Goal: Task Accomplishment & Management: Complete application form

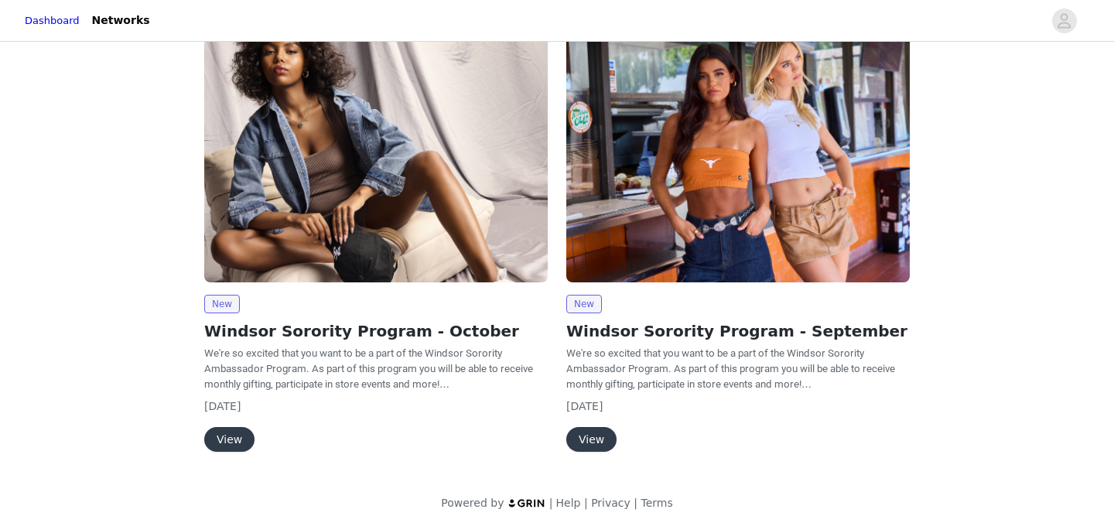
scroll to position [162, 0]
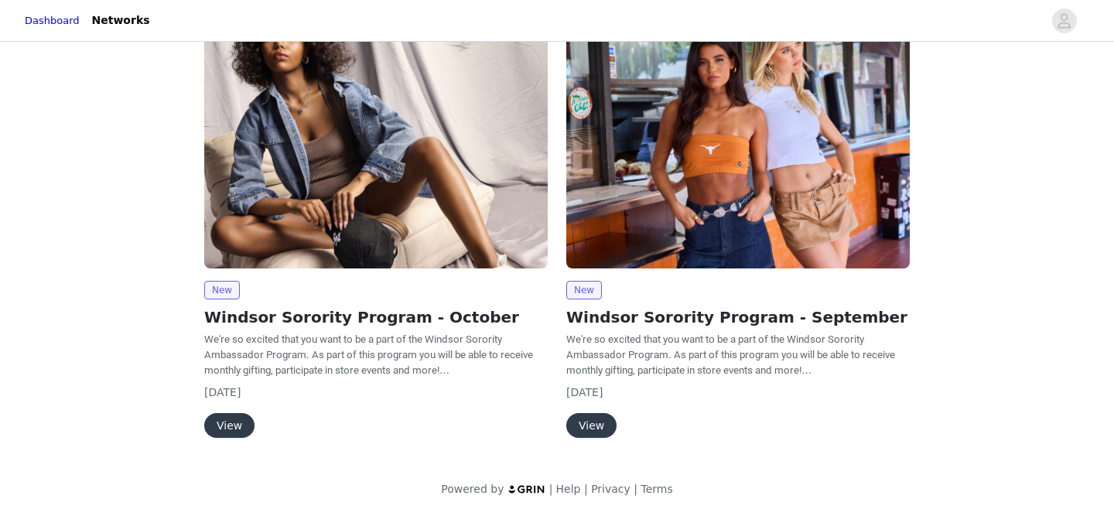
click at [231, 429] on button "View" at bounding box center [229, 425] width 50 height 25
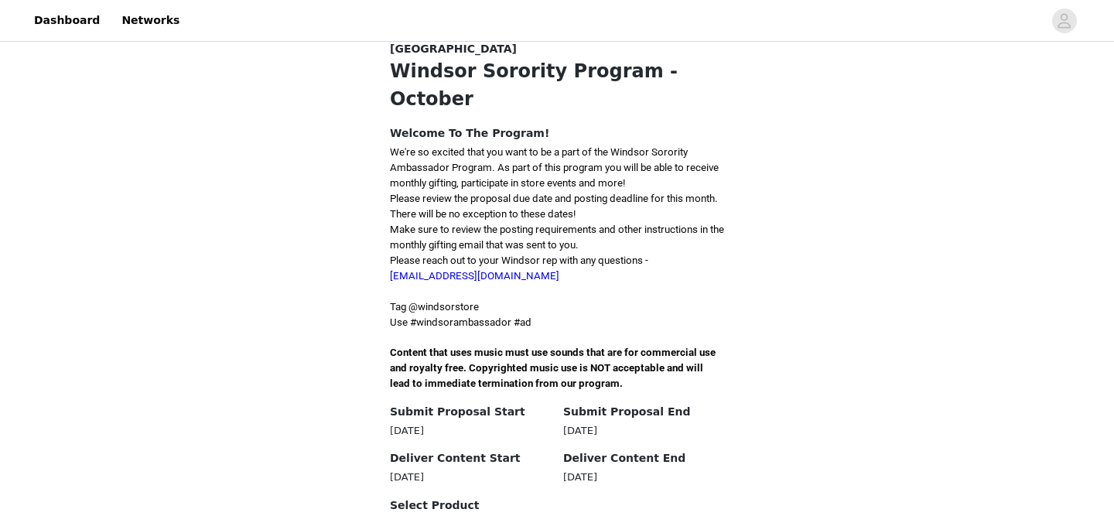
scroll to position [319, 0]
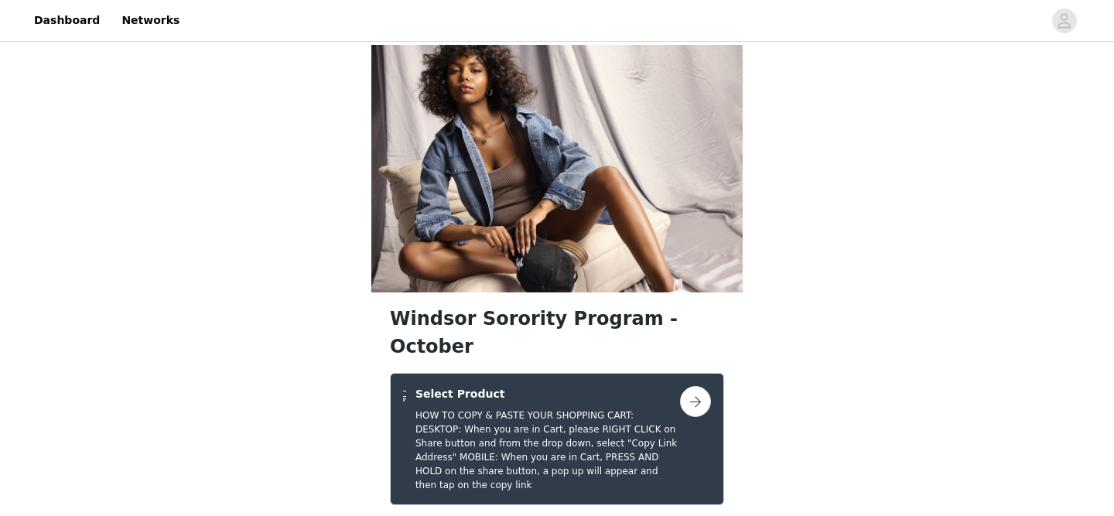
click at [688, 386] on button "button" at bounding box center [695, 401] width 31 height 31
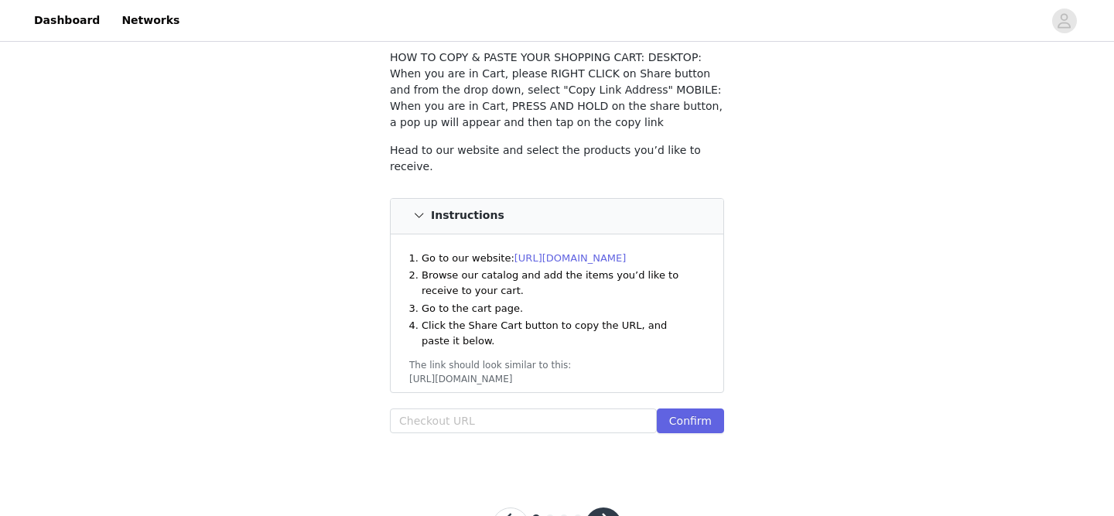
scroll to position [101, 0]
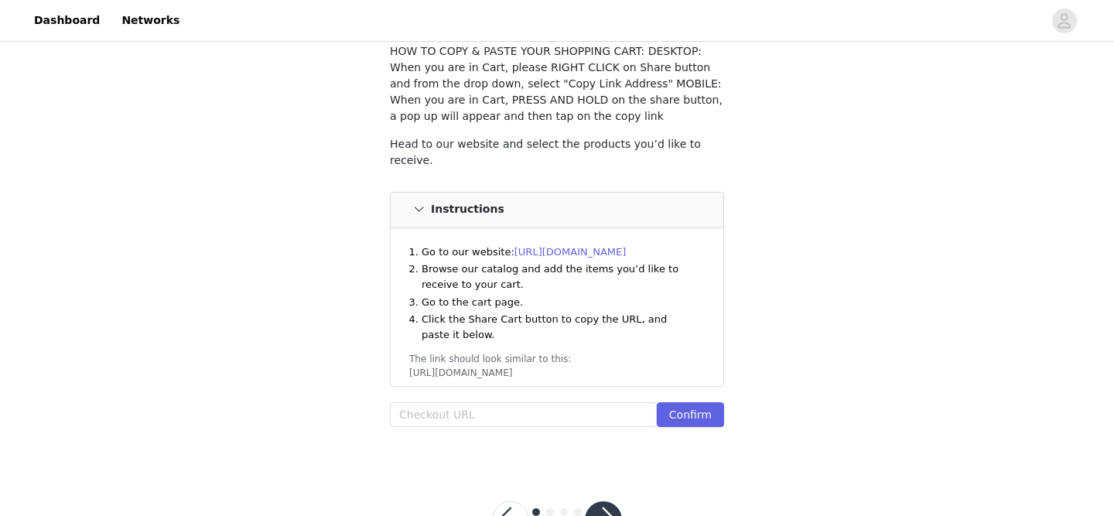
click at [602, 504] on button "button" at bounding box center [603, 519] width 37 height 37
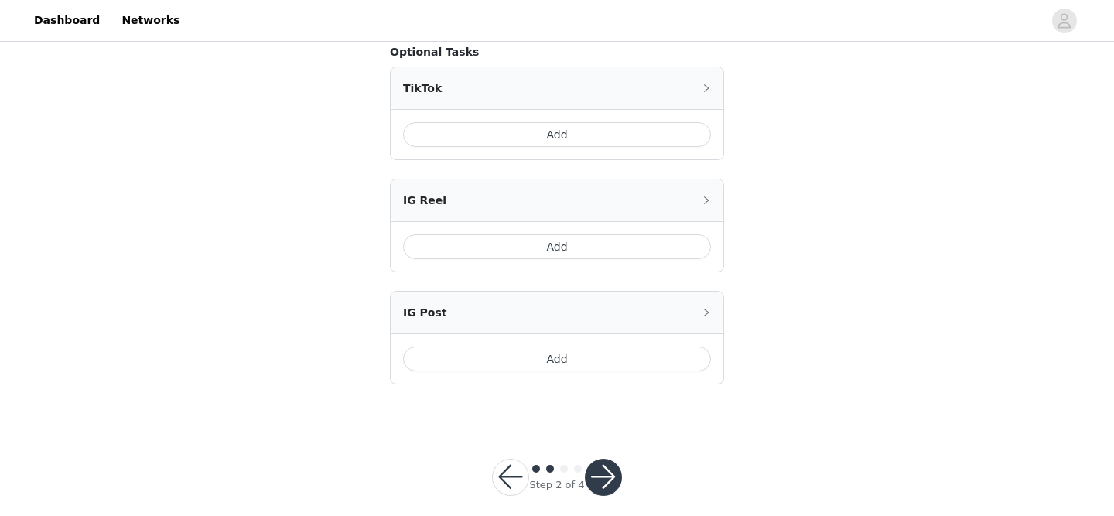
scroll to position [418, 0]
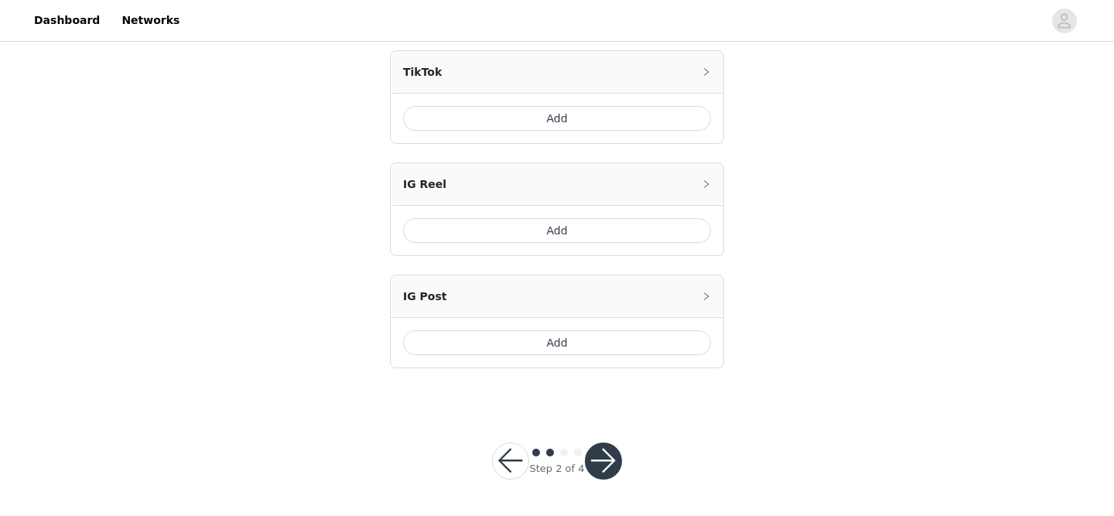
click at [560, 338] on button "Add" at bounding box center [557, 342] width 308 height 25
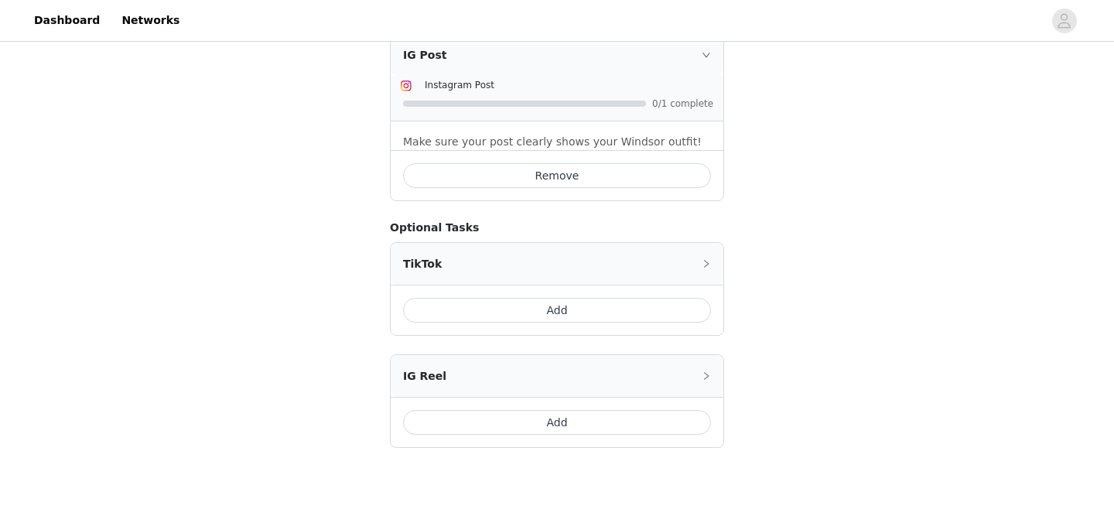
scroll to position [515, 0]
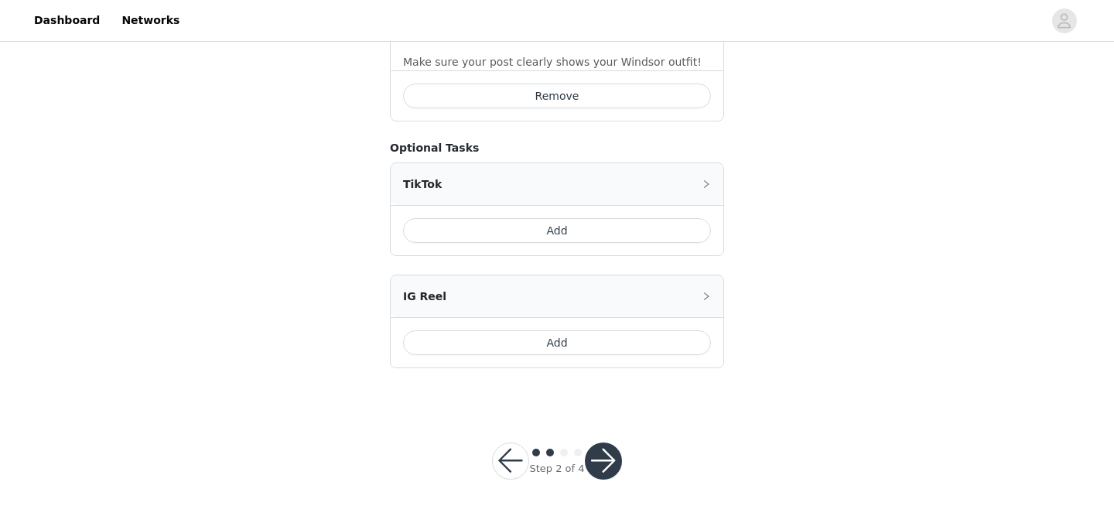
click at [578, 225] on button "Add" at bounding box center [557, 230] width 308 height 25
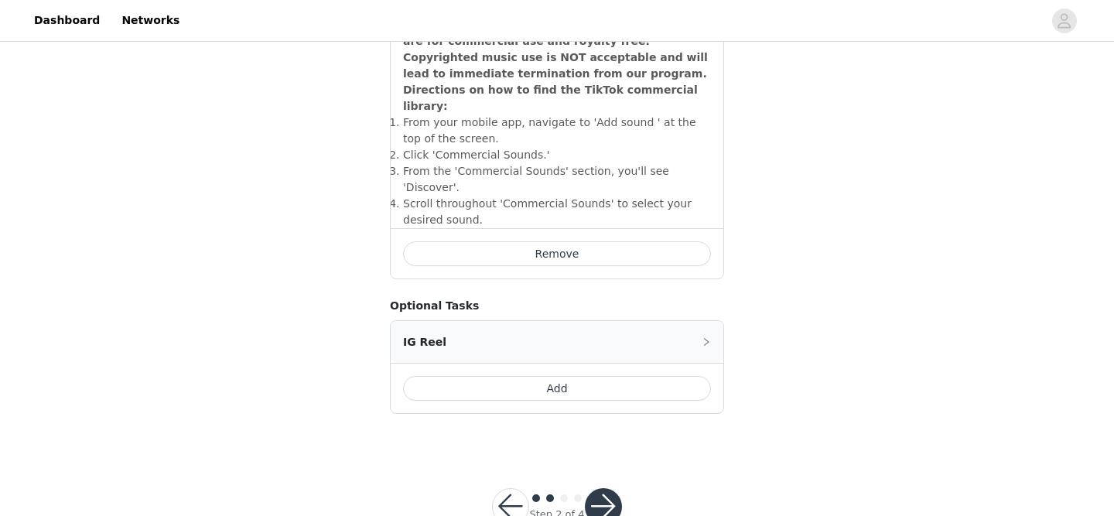
scroll to position [752, 0]
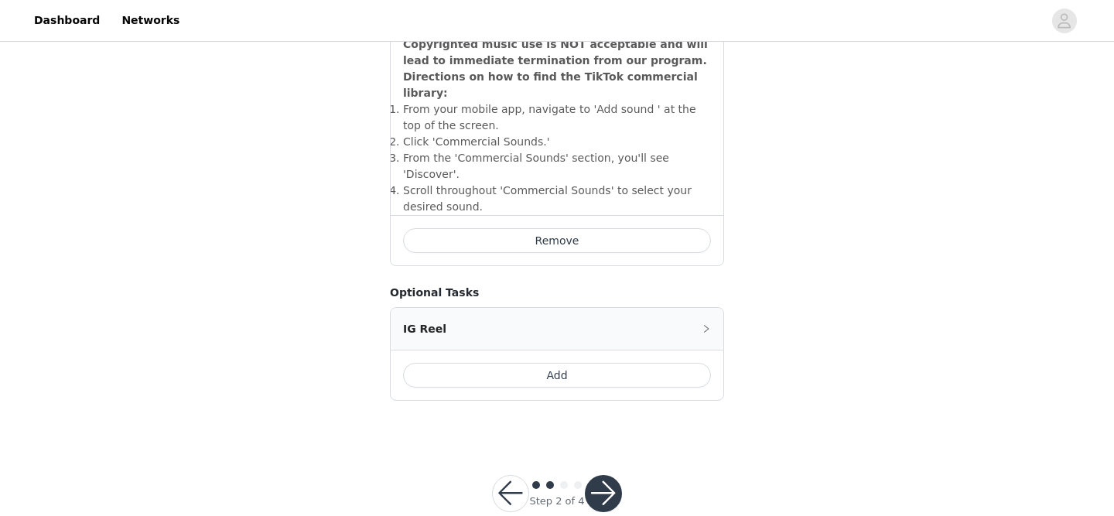
click at [601, 475] on button "button" at bounding box center [603, 493] width 37 height 37
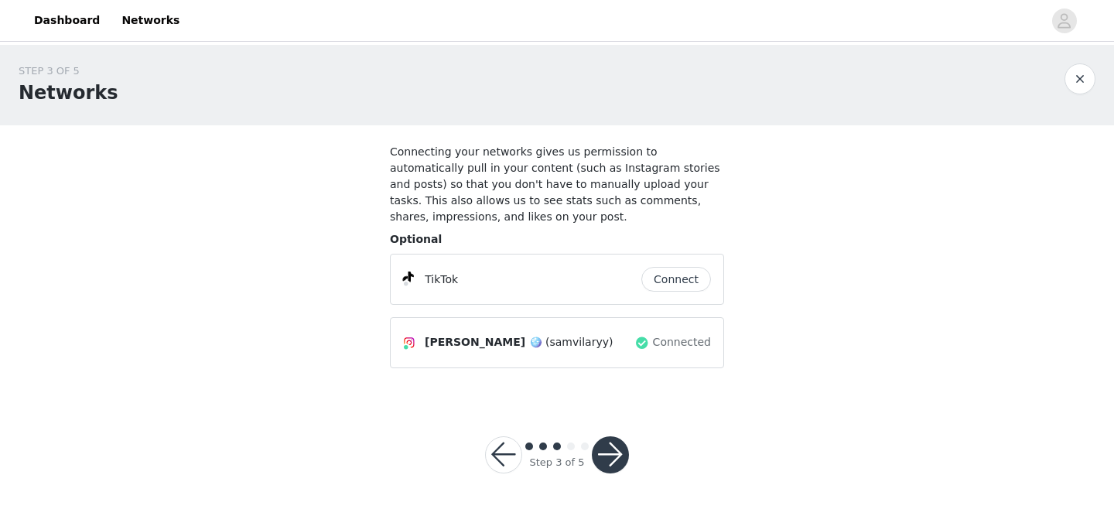
click at [661, 282] on button "Connect" at bounding box center [676, 279] width 70 height 25
click at [610, 452] on button "button" at bounding box center [610, 454] width 37 height 37
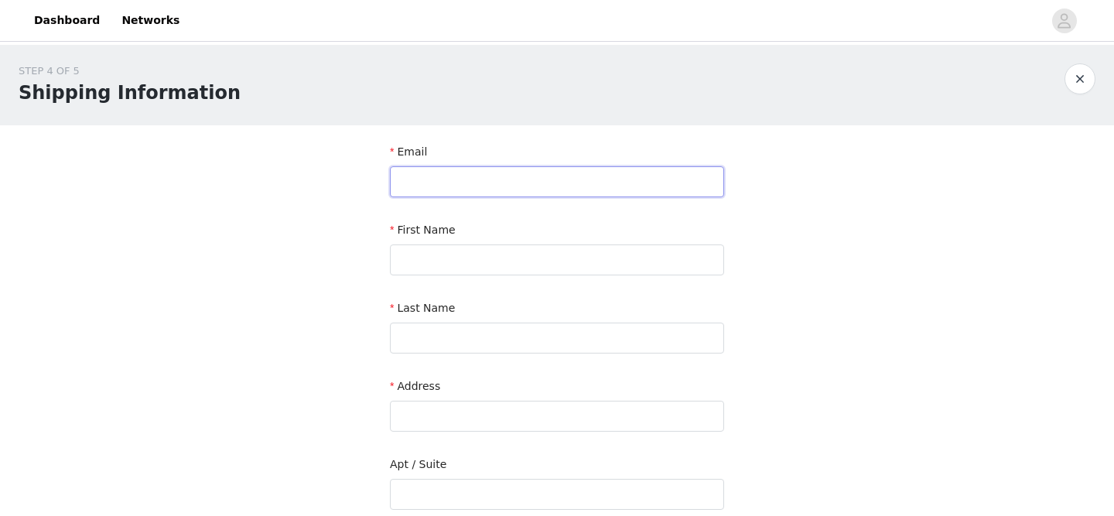
click at [500, 177] on input "text" at bounding box center [557, 181] width 334 height 31
type input "[EMAIL_ADDRESS][DOMAIN_NAME]"
type input "[PERSON_NAME]"
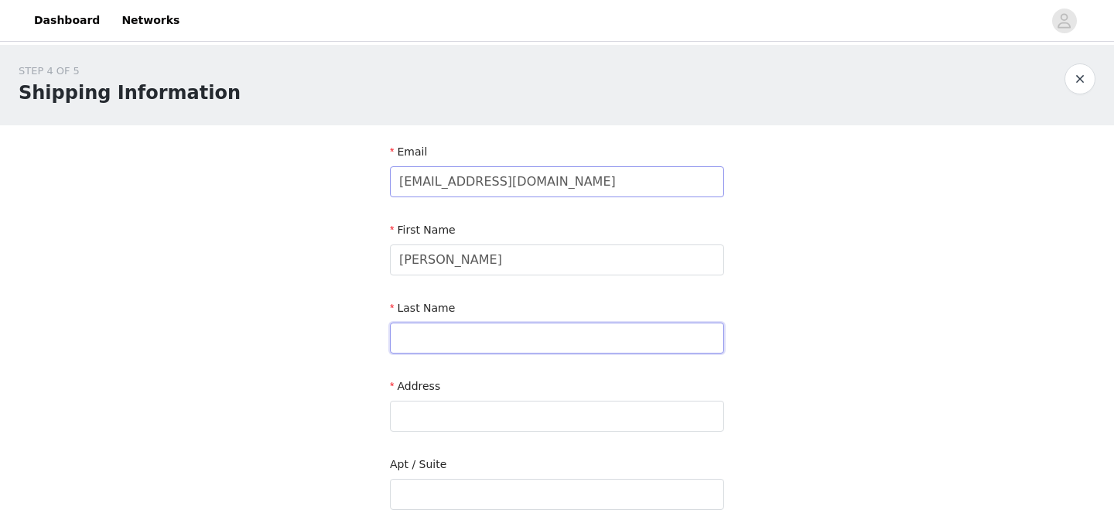
type input "Vilary"
type input "MSC 246343 District [GEOGRAPHIC_DATA]"
type input "Tuscaloosa"
type input "35487"
type input "8562755885"
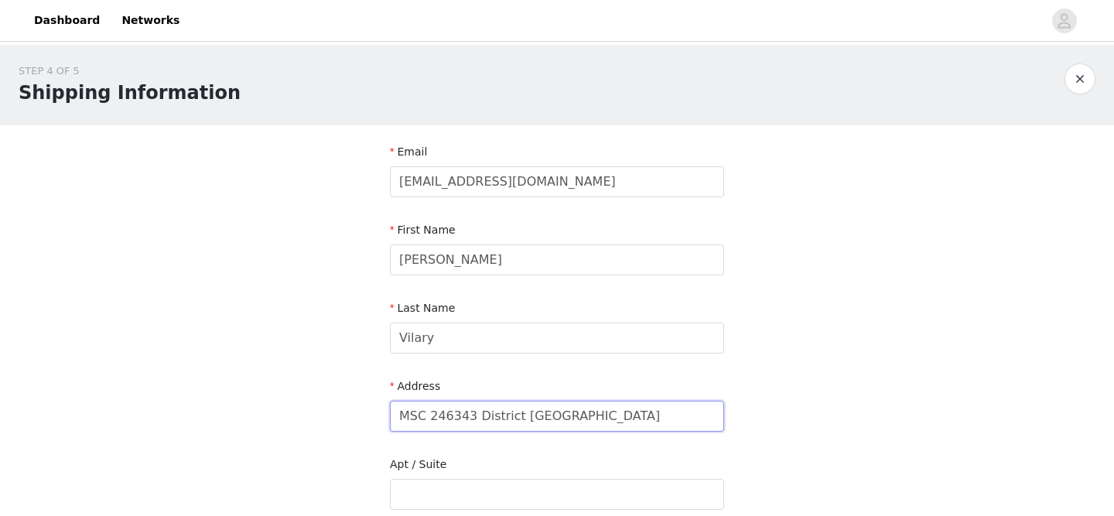
drag, startPoint x: 715, startPoint y: 418, endPoint x: 432, endPoint y: 391, distance: 285.2
click at [432, 391] on div "Address MSC [GEOGRAPHIC_DATA]" at bounding box center [557, 408] width 334 height 60
drag, startPoint x: 595, startPoint y: 422, endPoint x: 520, endPoint y: 421, distance: 75.0
click at [520, 421] on input "[STREET_ADDRESS][PERSON_NAME]" at bounding box center [557, 416] width 334 height 31
type input "[STREET_ADDRESS][PERSON_NAME]"
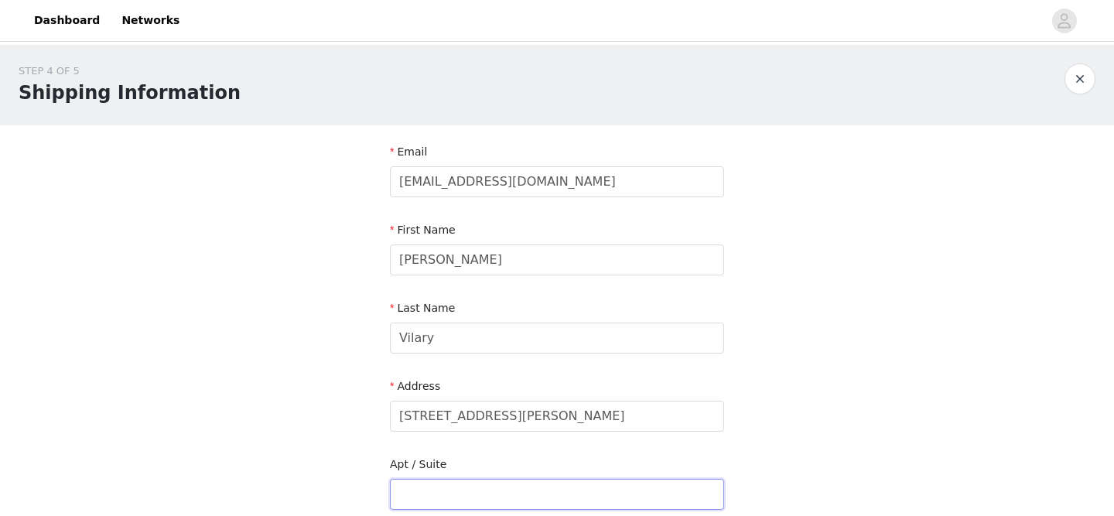
click at [417, 479] on input "text" at bounding box center [557, 494] width 334 height 31
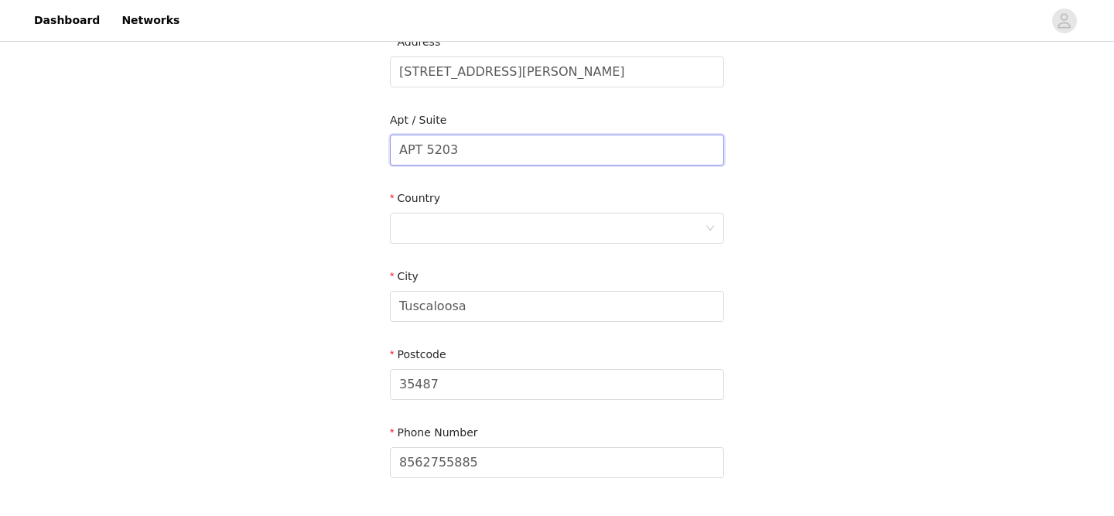
scroll to position [406, 0]
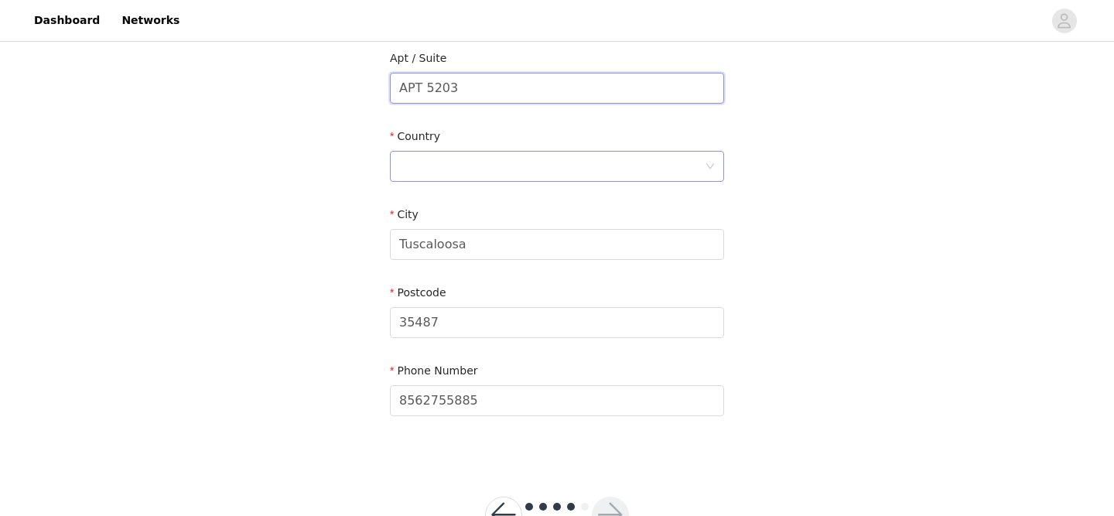
type input "APT 5203"
click at [427, 154] on div at bounding box center [552, 166] width 306 height 29
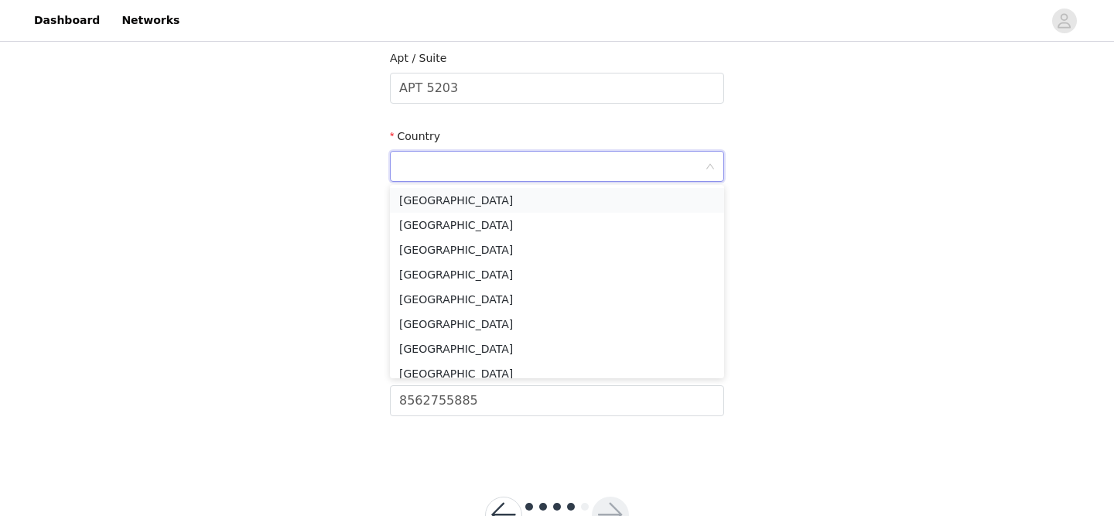
click at [437, 204] on li "[GEOGRAPHIC_DATA]" at bounding box center [557, 200] width 334 height 25
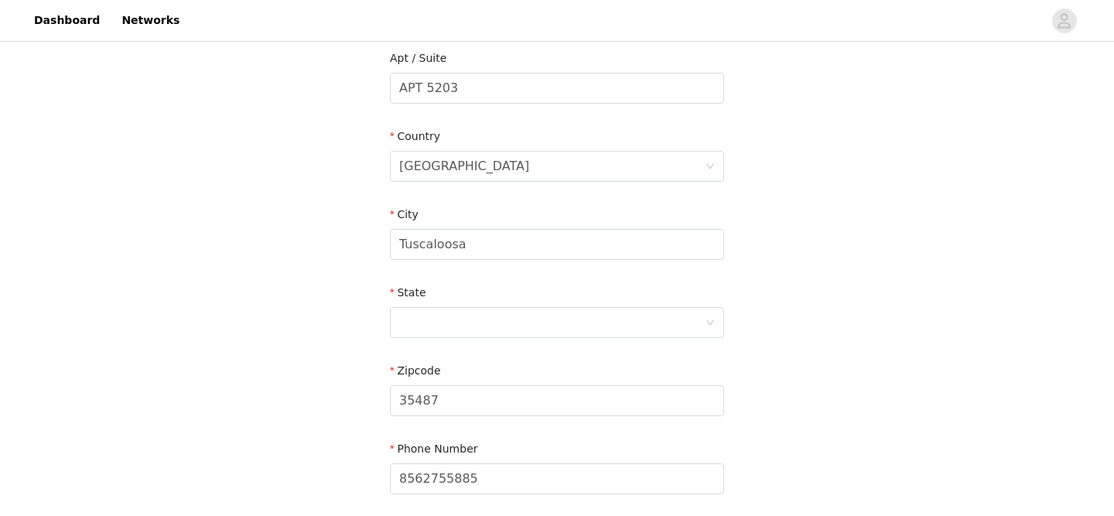
scroll to position [466, 0]
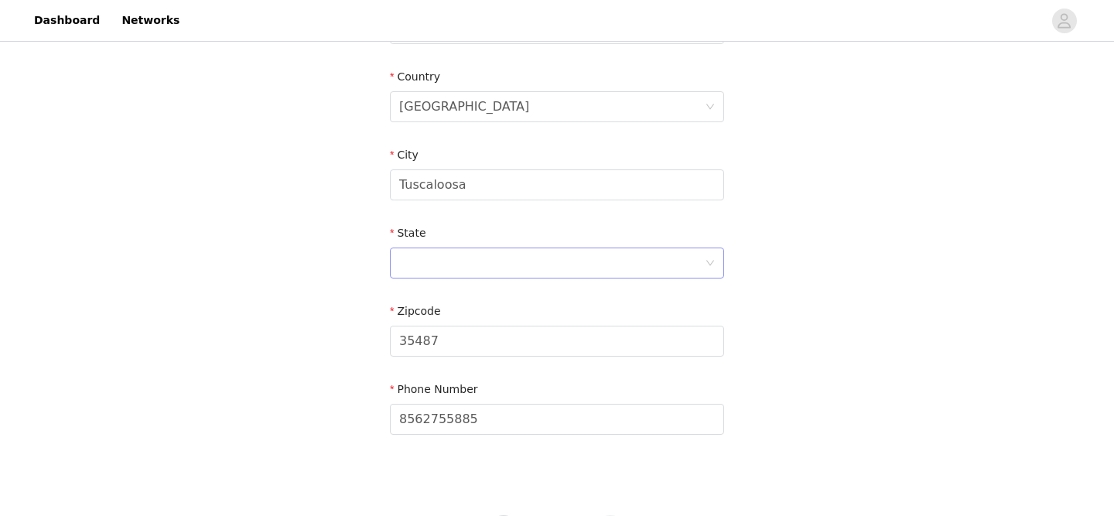
click at [455, 266] on div at bounding box center [552, 262] width 306 height 29
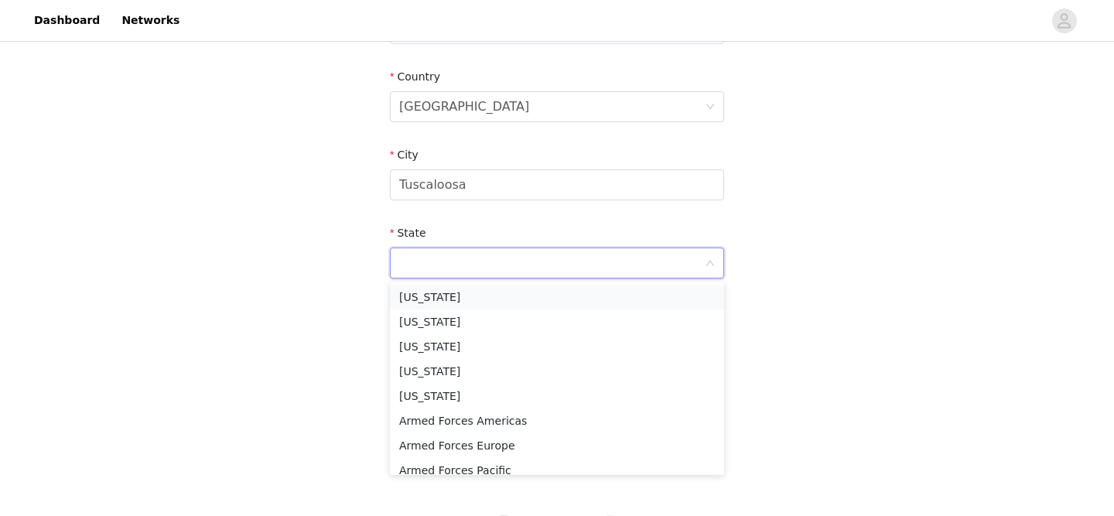
click at [459, 299] on li "[US_STATE]" at bounding box center [557, 297] width 334 height 25
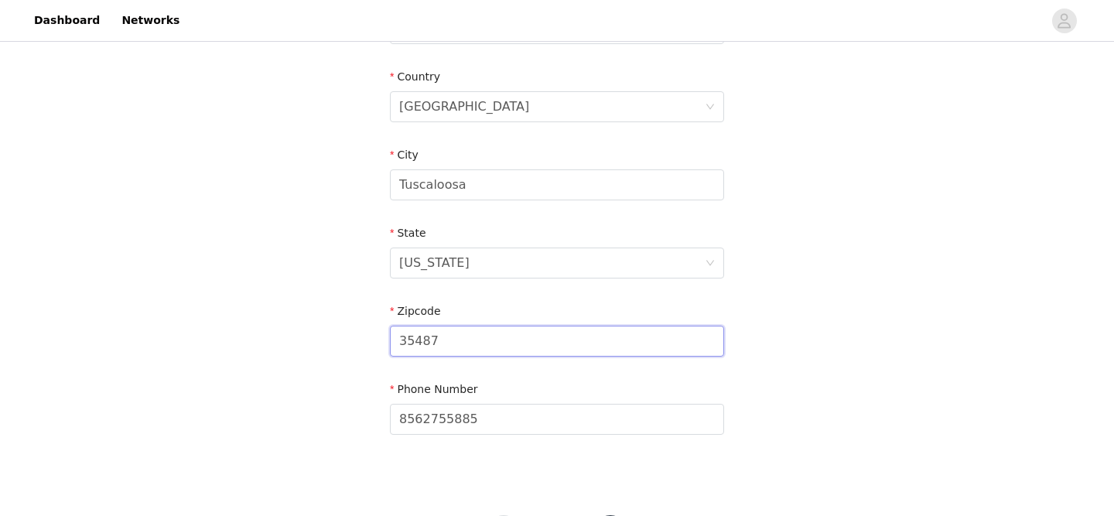
drag, startPoint x: 444, startPoint y: 340, endPoint x: 420, endPoint y: 340, distance: 24.0
click at [420, 340] on input "35487" at bounding box center [557, 341] width 334 height 31
type input "35404"
click at [292, 363] on div "STEP 4 OF 5 Shipping Information Email [EMAIL_ADDRESS][DOMAIN_NAME] First Name …" at bounding box center [557, 28] width 1114 height 899
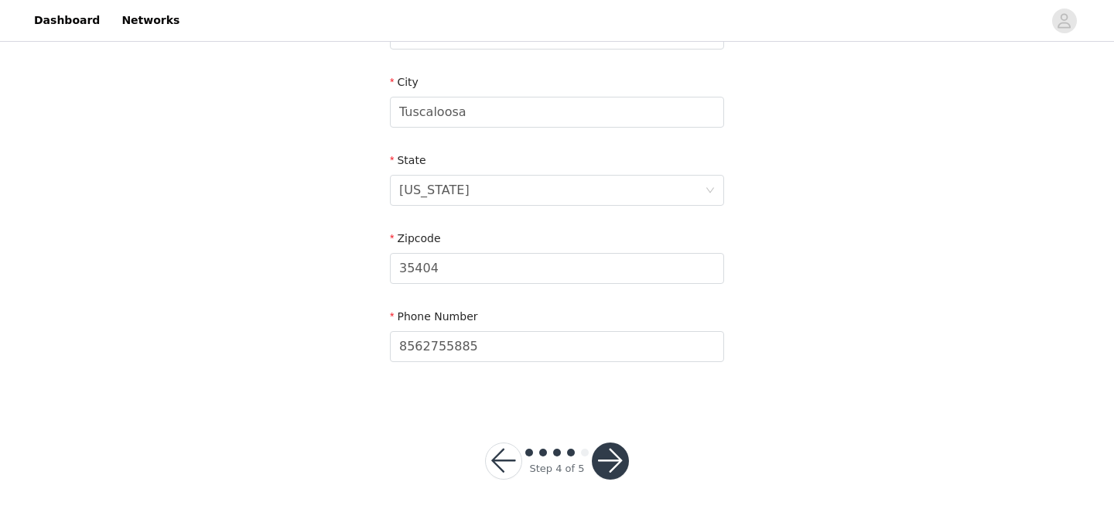
click at [602, 459] on button "button" at bounding box center [610, 460] width 37 height 37
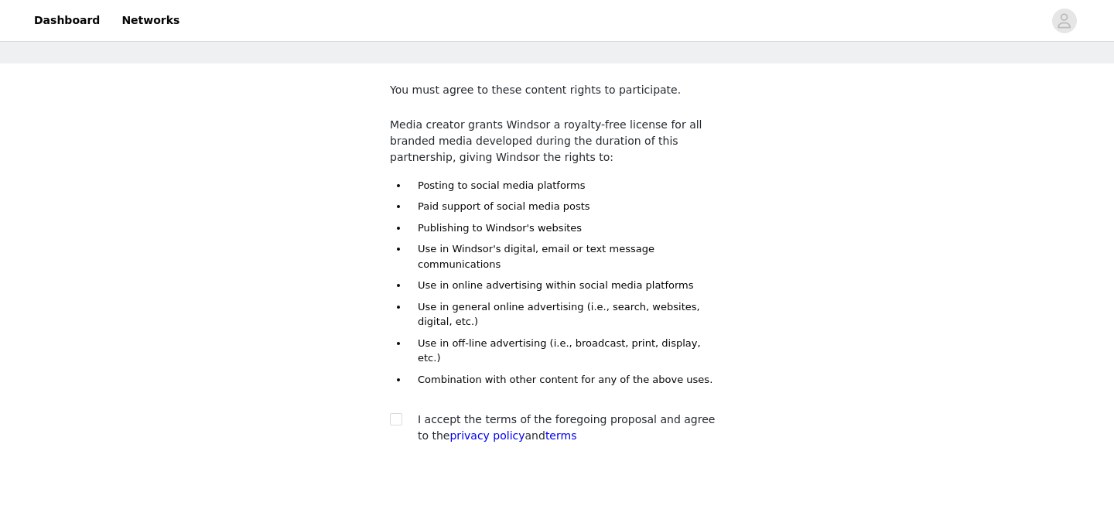
scroll to position [114, 0]
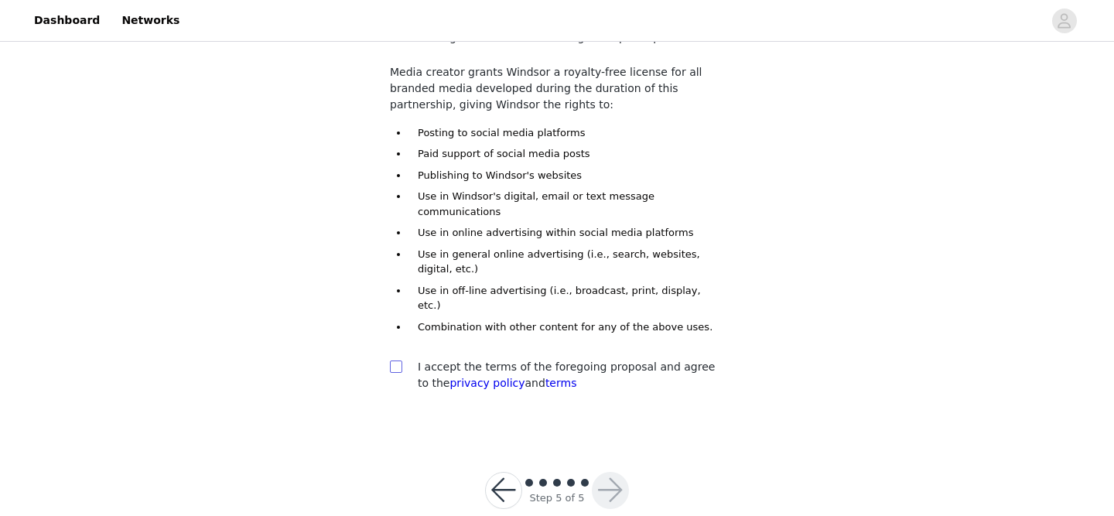
click at [390, 360] on input "checkbox" at bounding box center [395, 365] width 11 height 11
checkbox input "true"
click at [491, 472] on button "button" at bounding box center [503, 490] width 37 height 37
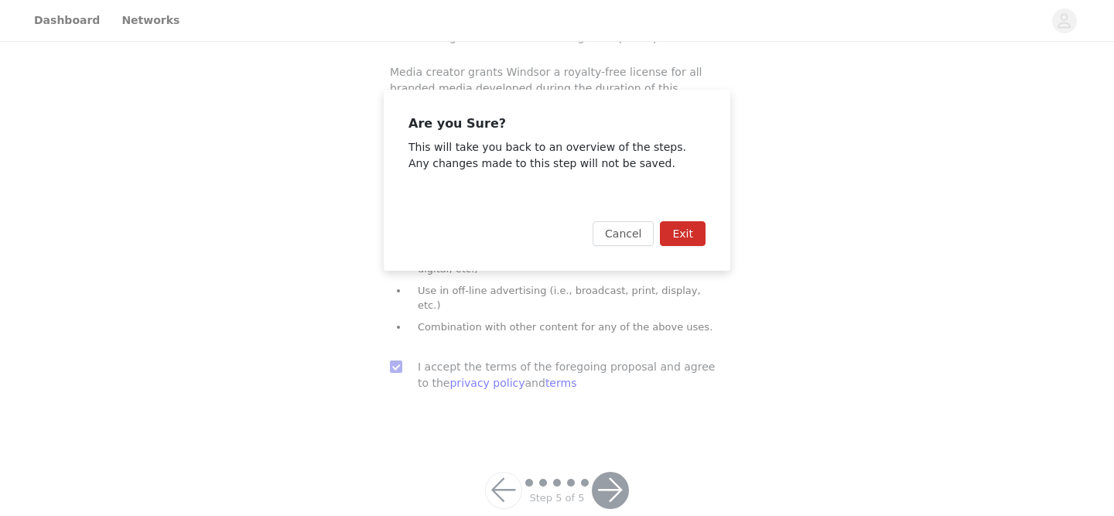
click at [681, 235] on button "Exit" at bounding box center [683, 233] width 46 height 25
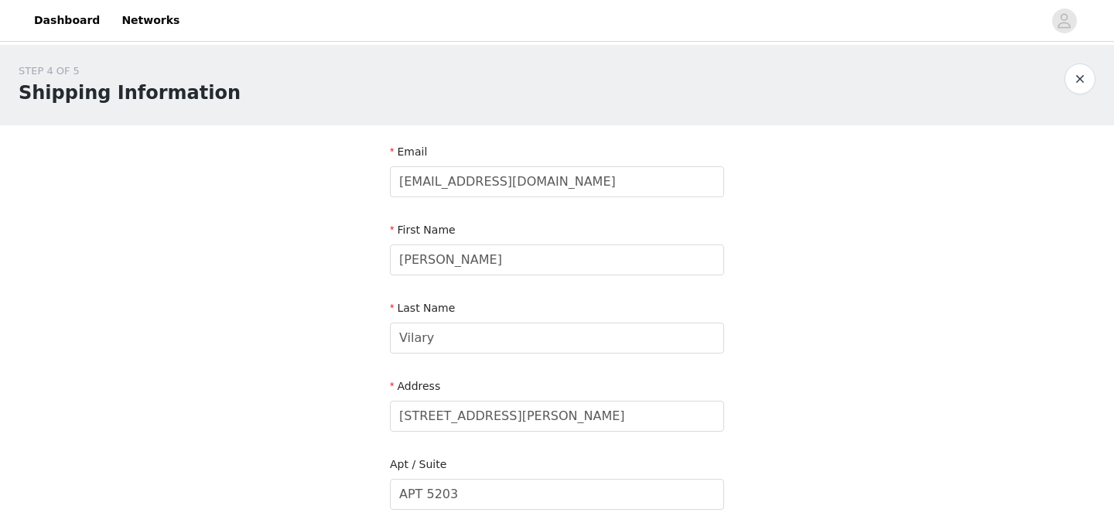
click at [1073, 80] on button "button" at bounding box center [1079, 78] width 31 height 31
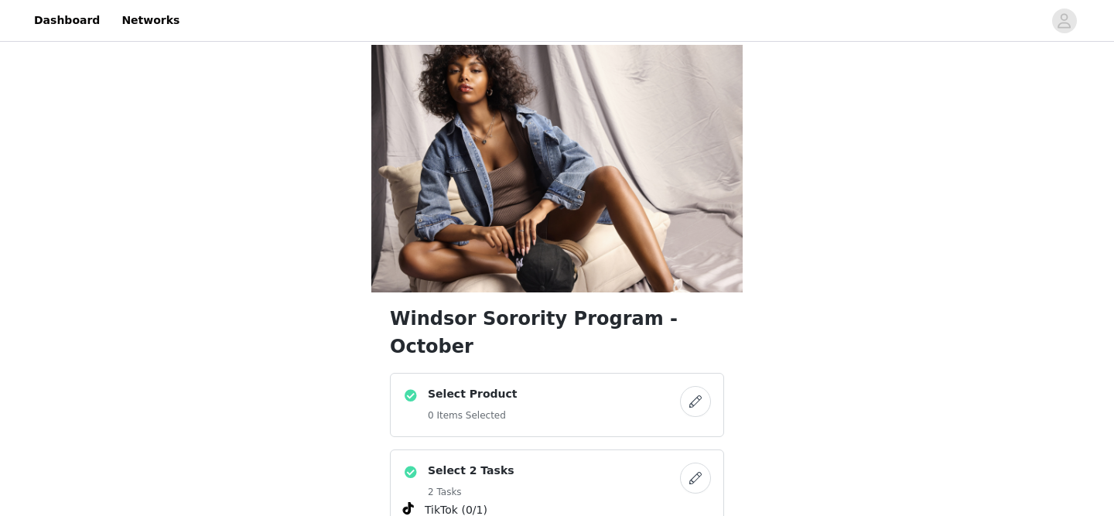
click at [698, 386] on button "button" at bounding box center [695, 401] width 31 height 31
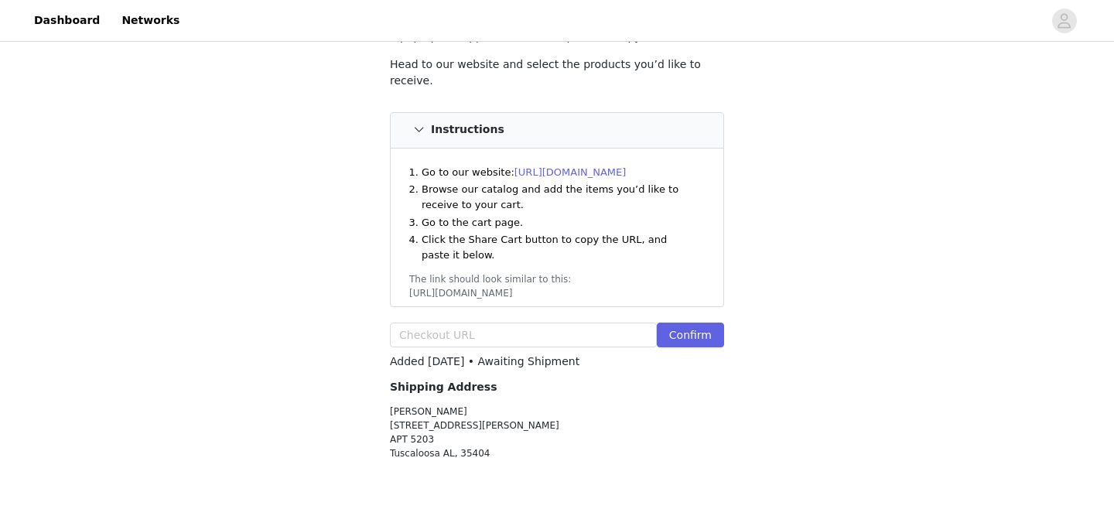
scroll to position [186, 0]
